Goal: Information Seeking & Learning: Compare options

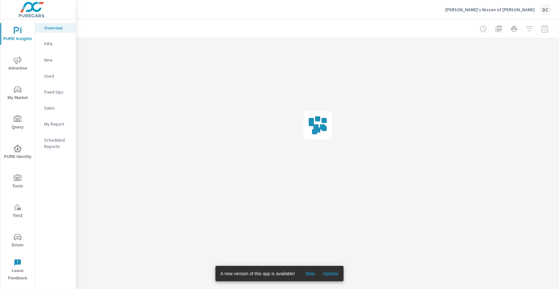
click at [329, 269] on button "Update" at bounding box center [331, 273] width 20 height 10
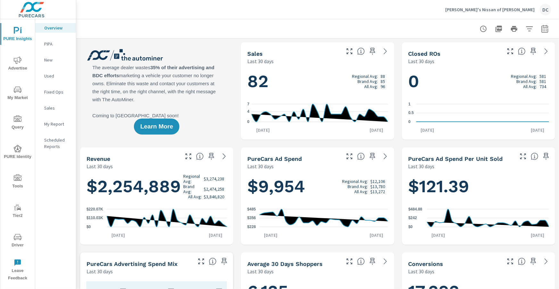
click at [23, 58] on span "Advertise" at bounding box center [17, 64] width 31 height 16
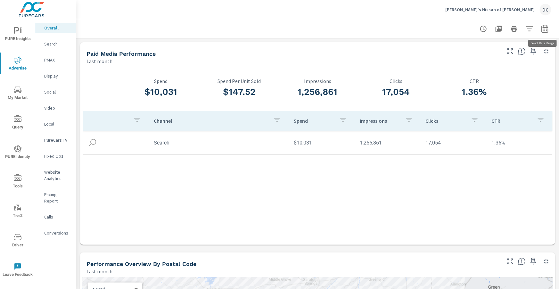
click at [550, 31] on button "button" at bounding box center [544, 28] width 13 height 13
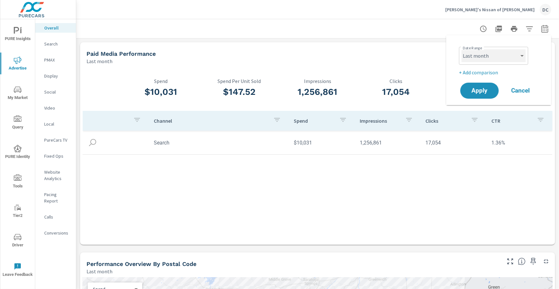
click at [523, 53] on select "Custom Yesterday Last week Last 7 days Last 14 days Last 30 days Last 45 days L…" at bounding box center [494, 55] width 64 height 13
click at [462, 49] on select "Custom Yesterday Last week Last 7 days Last 14 days Last 30 days Last 45 days L…" at bounding box center [494, 55] width 64 height 13
select select "Month to date"
click at [494, 73] on p "+ Add comparison" at bounding box center [500, 73] width 82 height 8
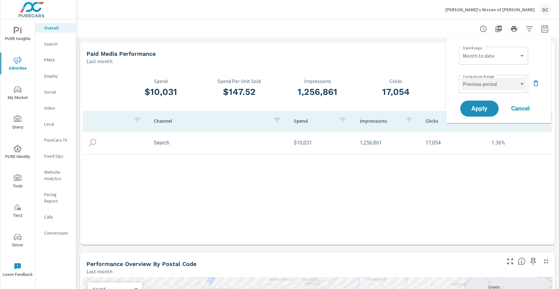
click at [500, 86] on select "Custom Previous period Previous month Previous year" at bounding box center [494, 84] width 64 height 13
click at [462, 78] on select "Custom Previous period Previous month Previous year" at bounding box center [494, 84] width 64 height 13
select select "Previous month"
click at [493, 107] on button "Apply" at bounding box center [480, 108] width 40 height 17
